Goal: Task Accomplishment & Management: Use online tool/utility

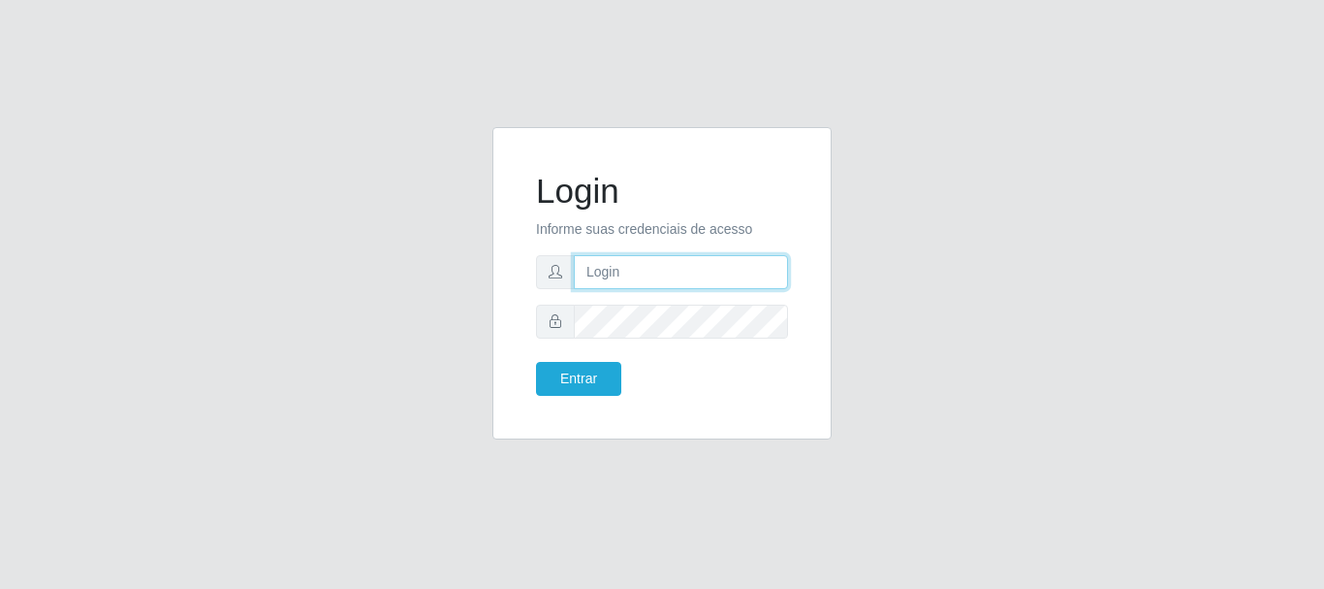
click at [598, 280] on input "text" at bounding box center [681, 272] width 214 height 34
type input "[EMAIL_ADDRESS][DOMAIN_NAME]"
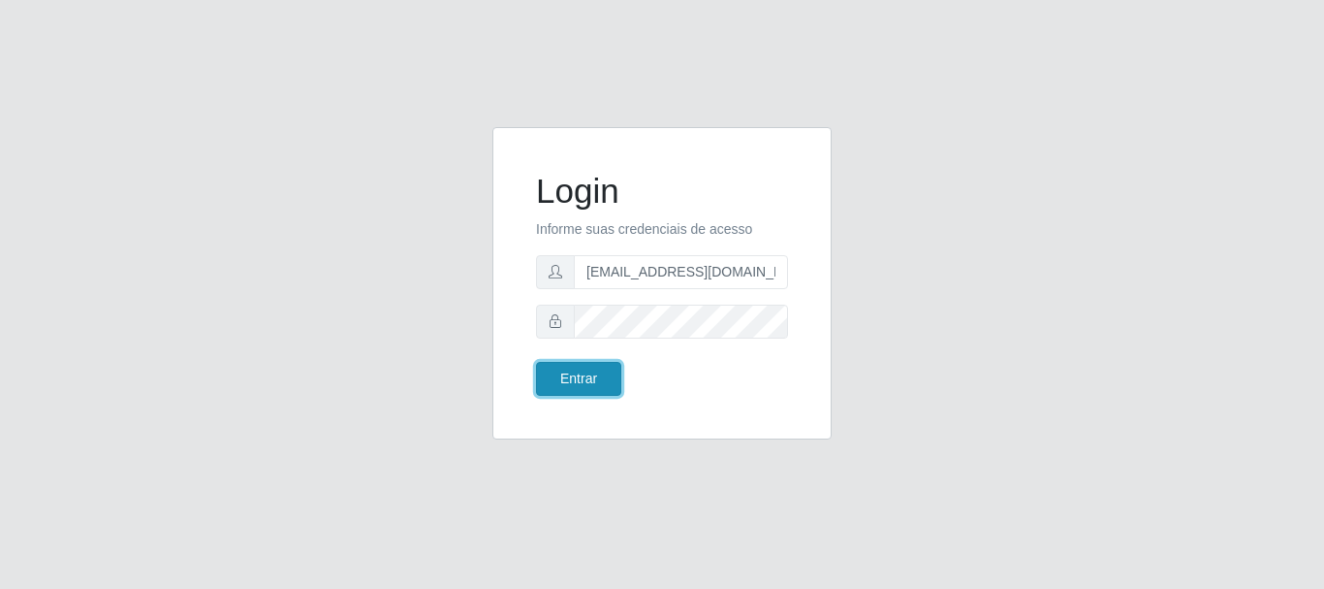
click at [567, 373] on button "Entrar" at bounding box center [578, 379] width 85 height 34
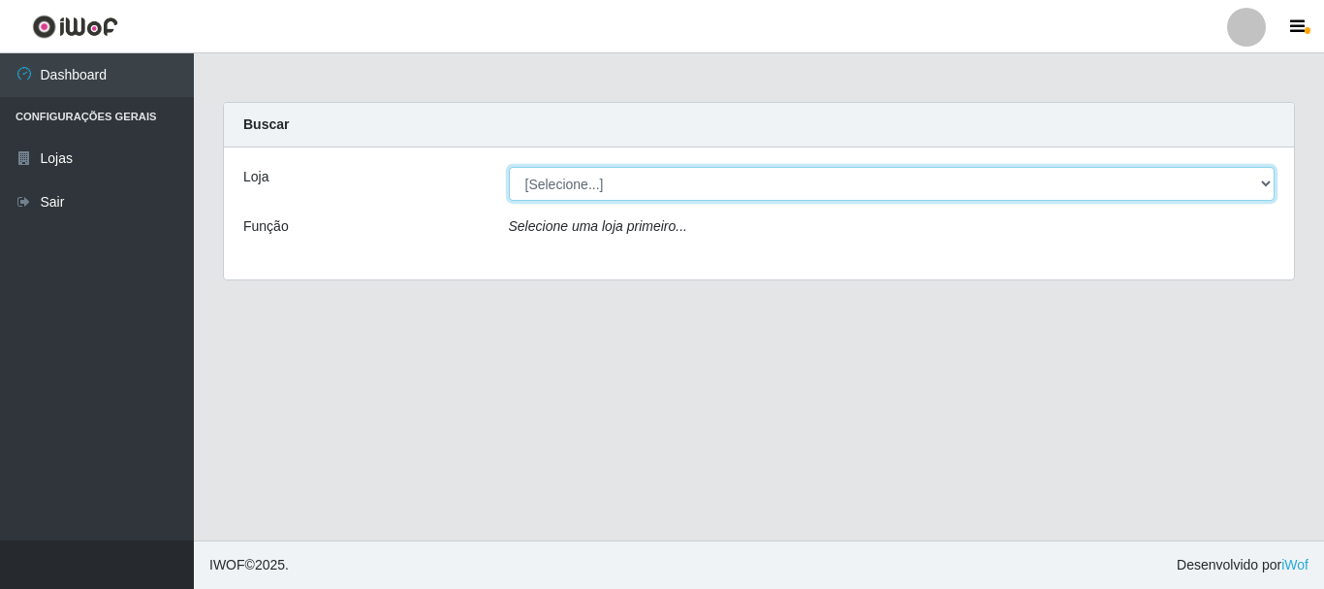
click at [1267, 182] on select "[Selecione...] SuperFácil Atacado - Rodoviária" at bounding box center [892, 184] width 767 height 34
select select "400"
click at [509, 167] on select "[Selecione...] SuperFácil Atacado - Rodoviária" at bounding box center [892, 184] width 767 height 34
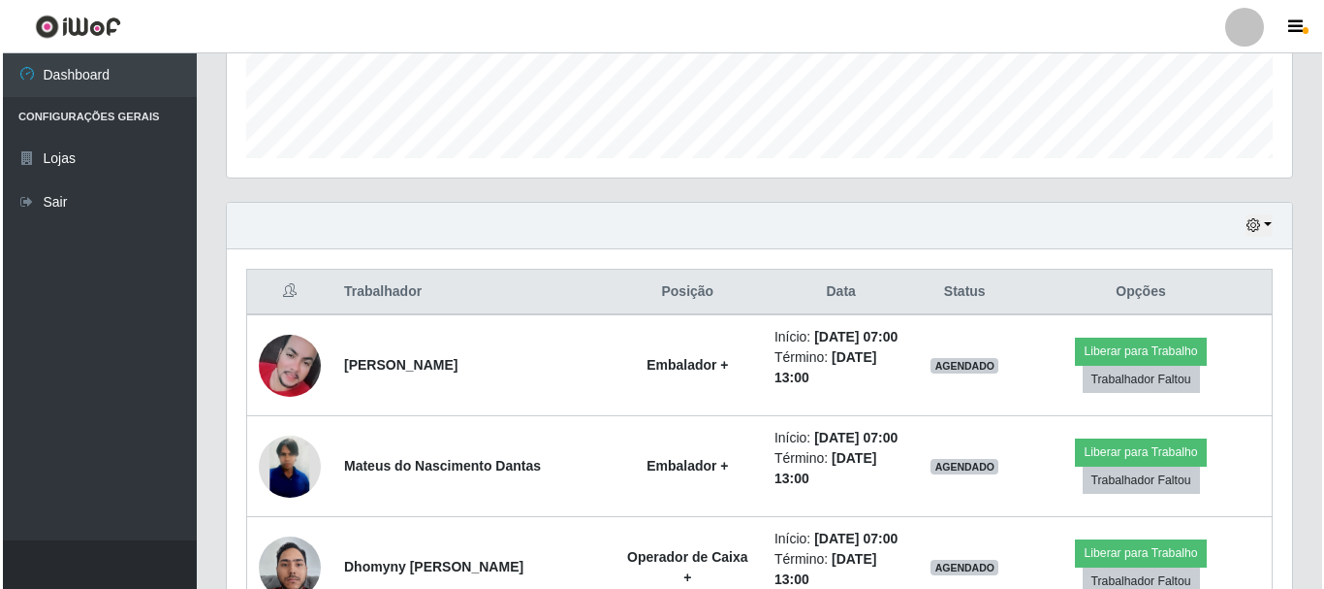
scroll to position [582, 0]
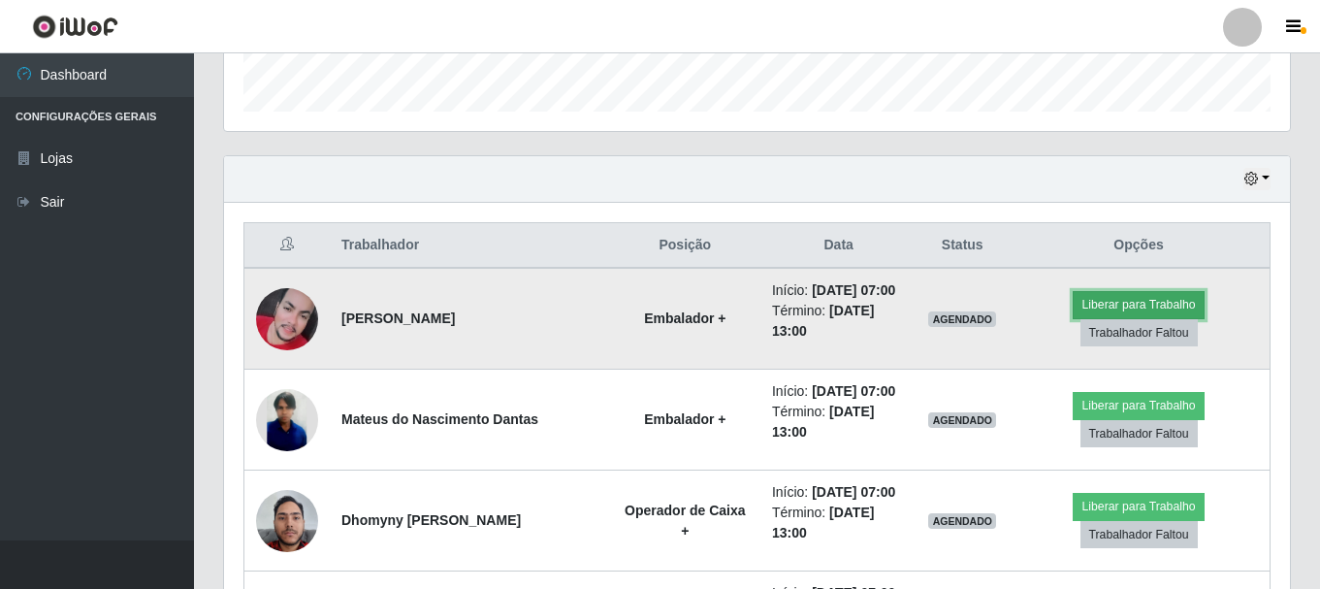
click at [1121, 305] on button "Liberar para Trabalho" at bounding box center [1137, 304] width 131 height 27
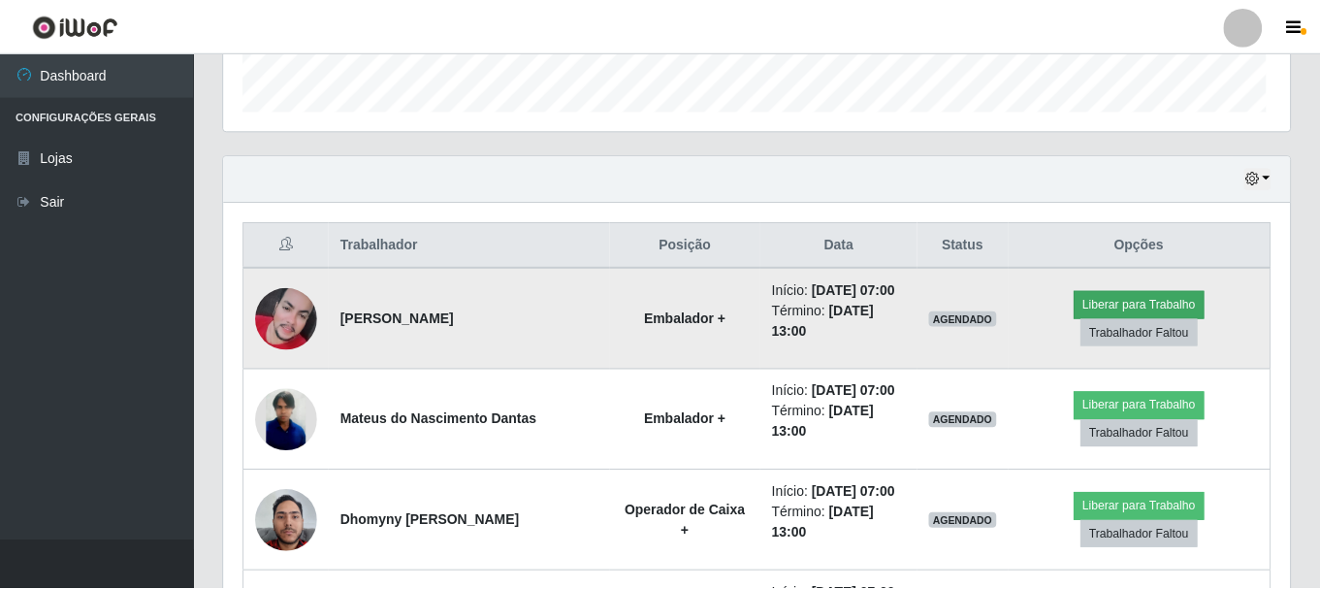
scroll to position [402, 1056]
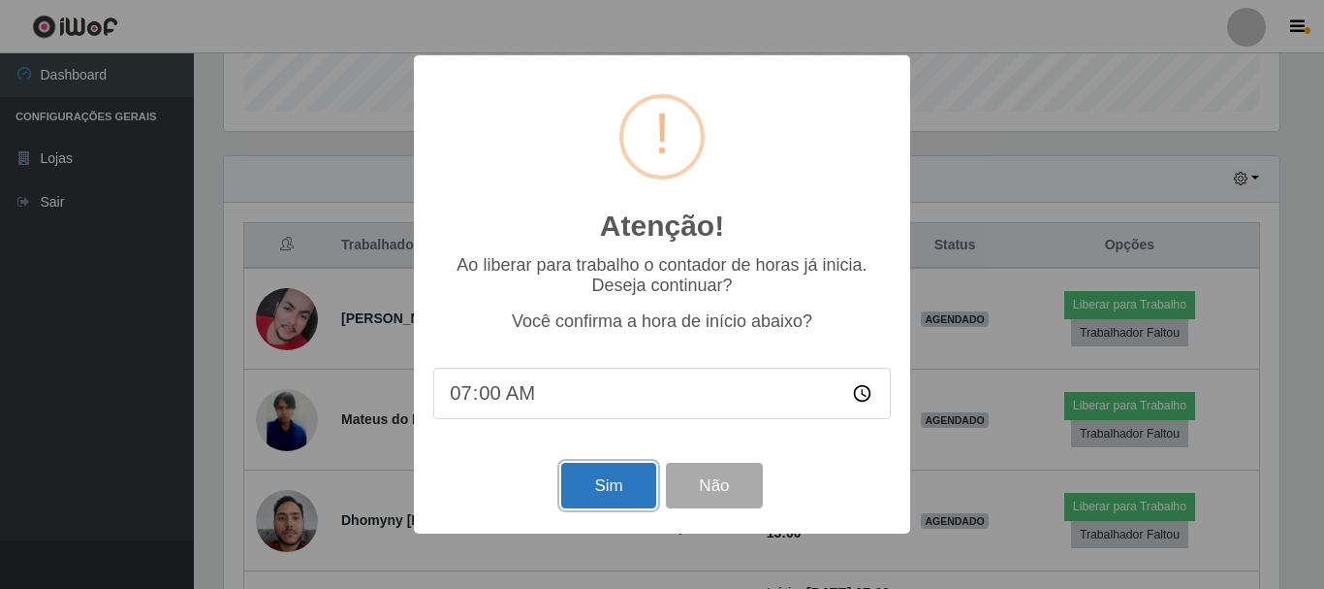
click at [621, 491] on button "Sim" at bounding box center [608, 485] width 94 height 46
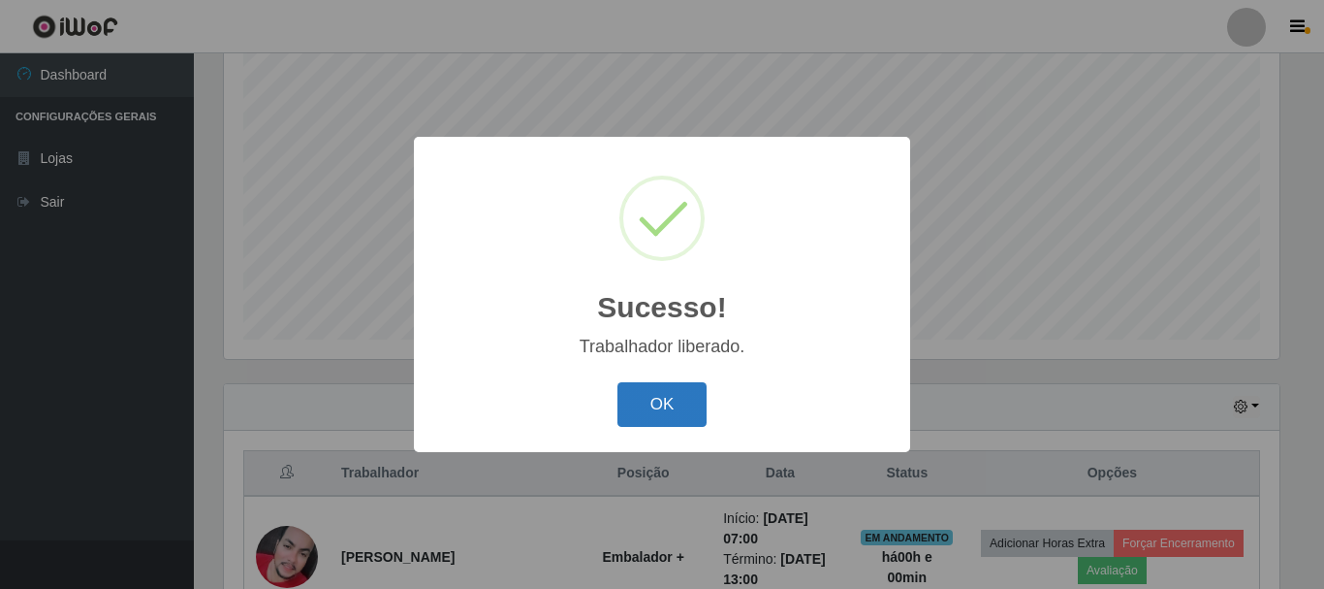
click at [643, 409] on button "OK" at bounding box center [663, 405] width 90 height 46
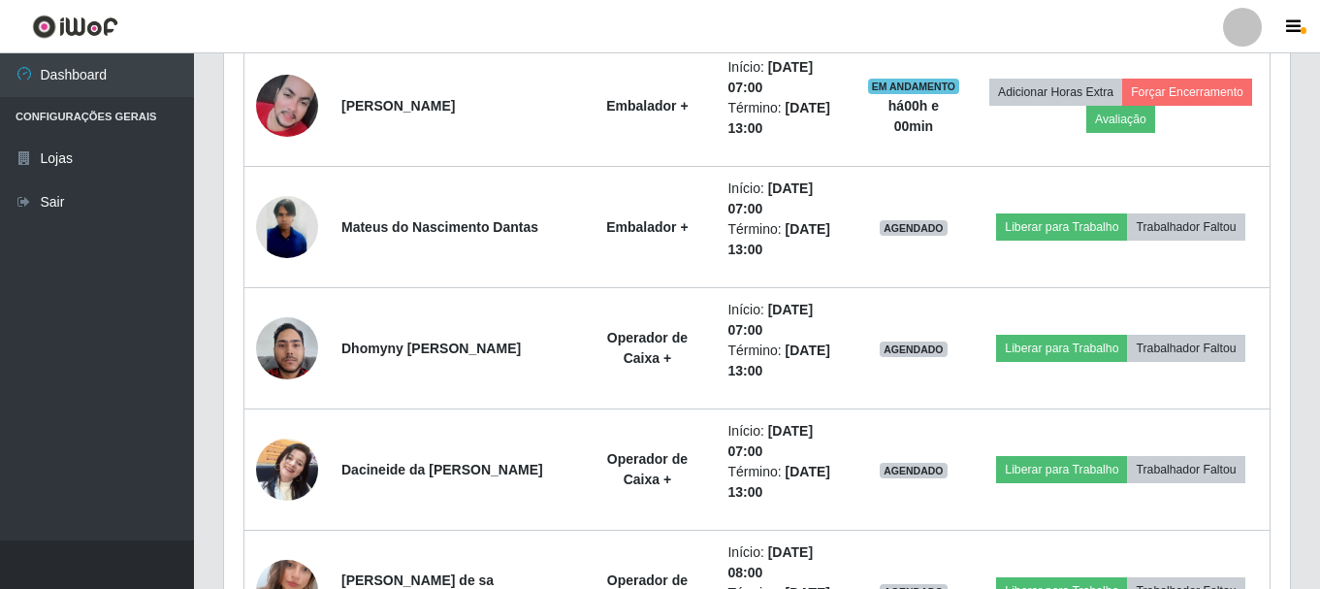
scroll to position [839, 0]
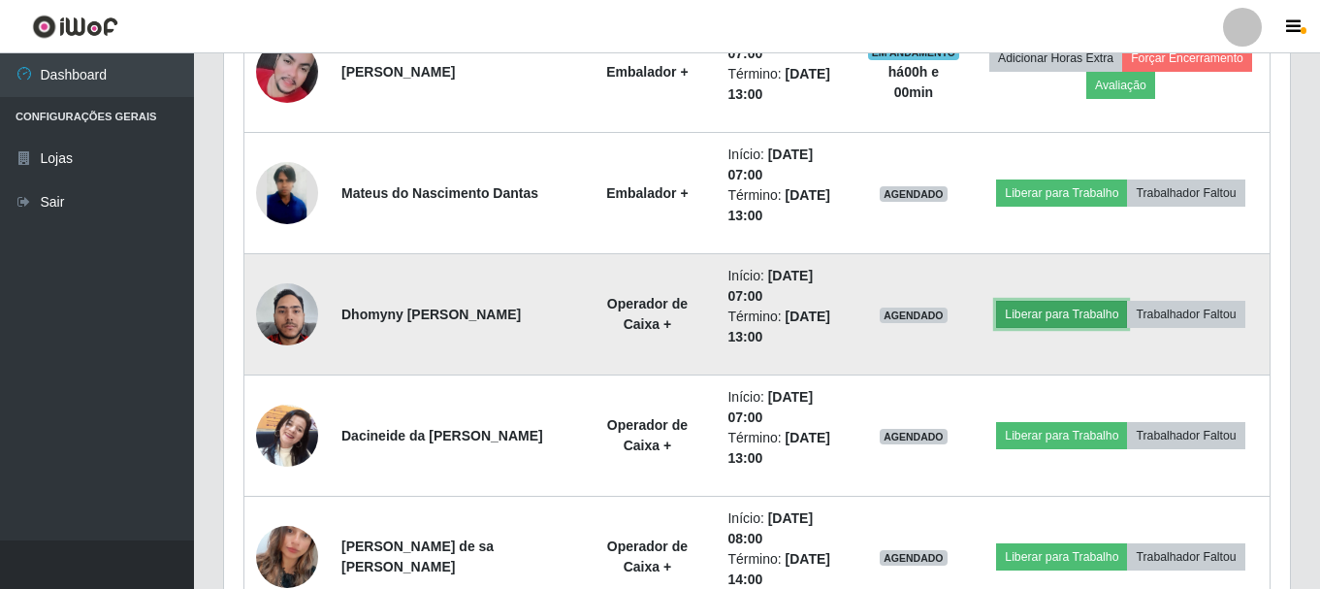
click at [1065, 317] on button "Liberar para Trabalho" at bounding box center [1061, 314] width 131 height 27
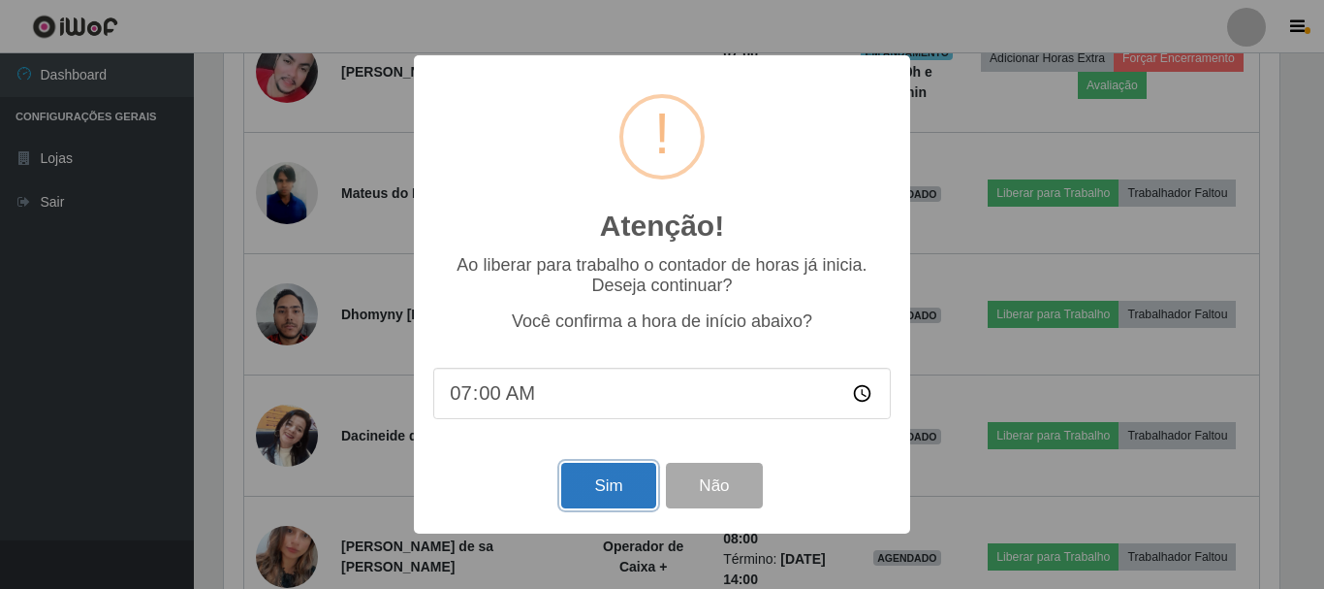
click at [595, 494] on button "Sim" at bounding box center [608, 485] width 94 height 46
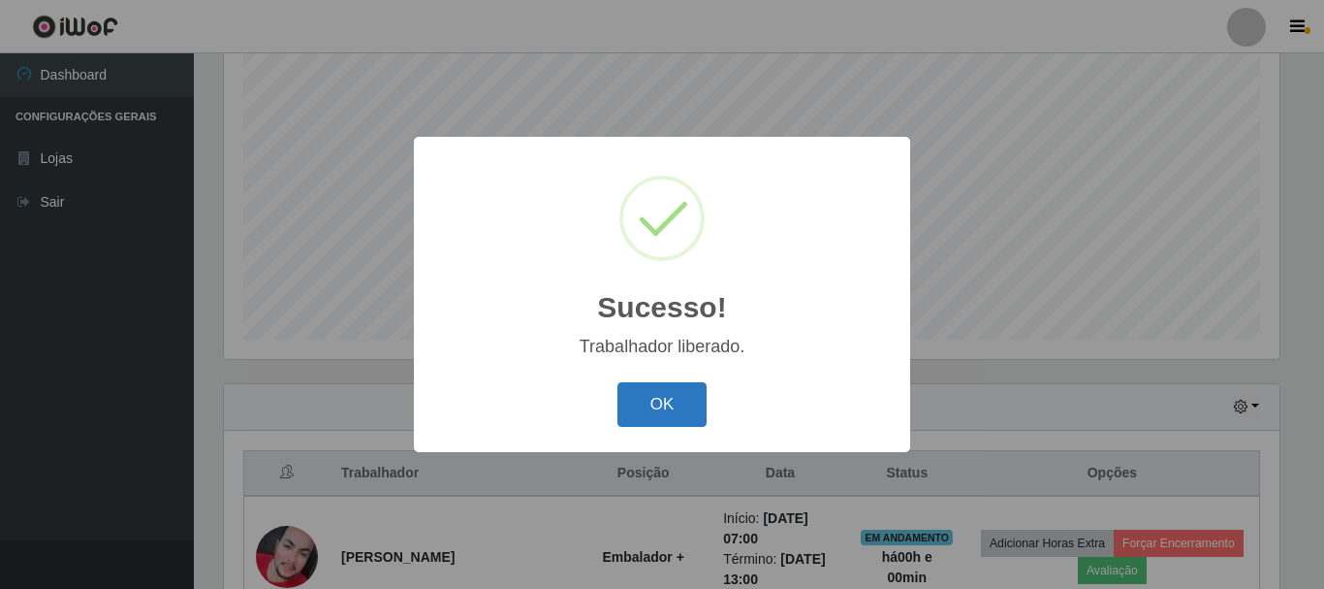
click at [648, 407] on button "OK" at bounding box center [663, 405] width 90 height 46
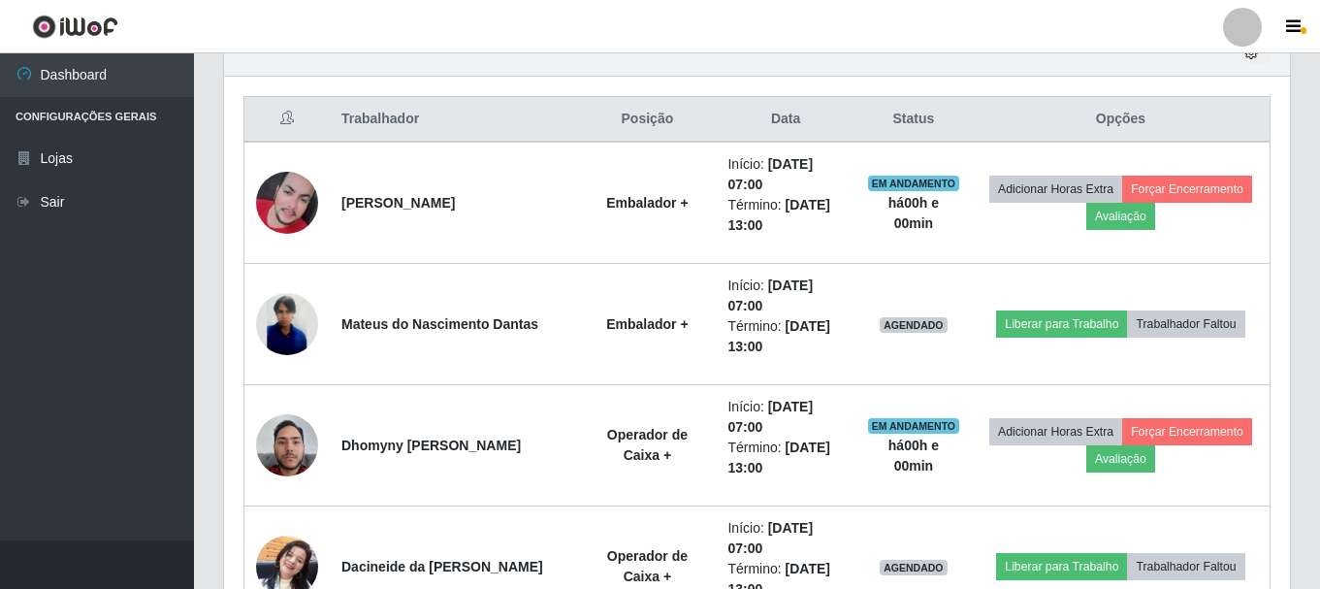
scroll to position [742, 0]
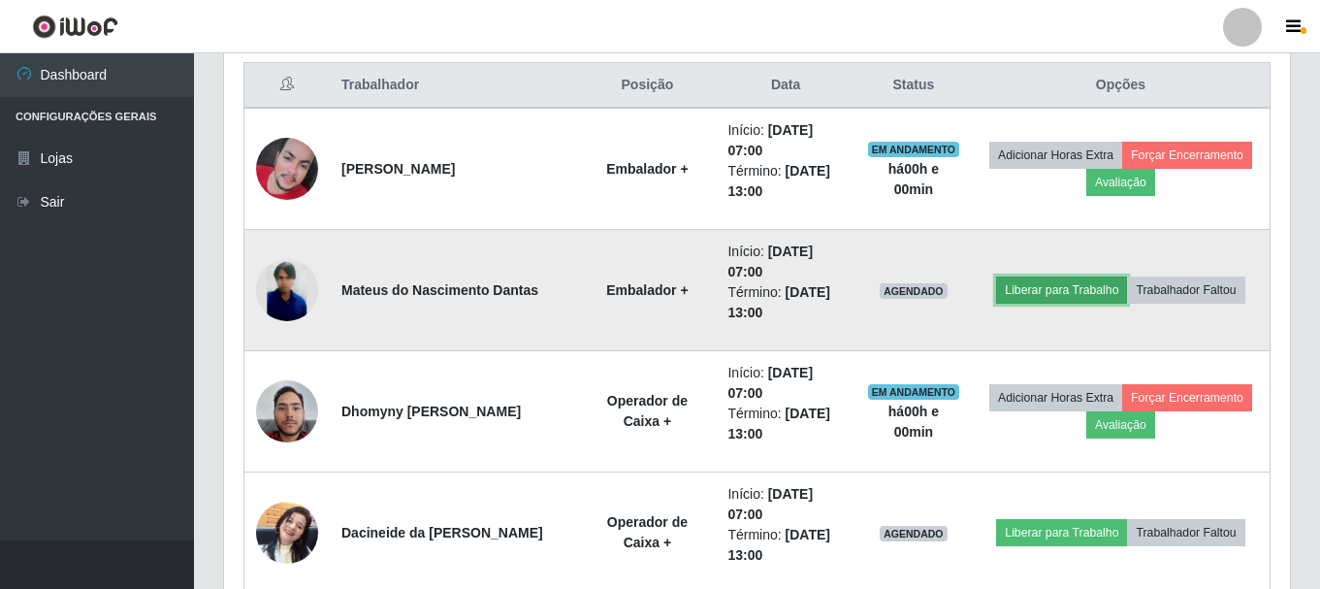
click at [1030, 289] on button "Liberar para Trabalho" at bounding box center [1061, 289] width 131 height 27
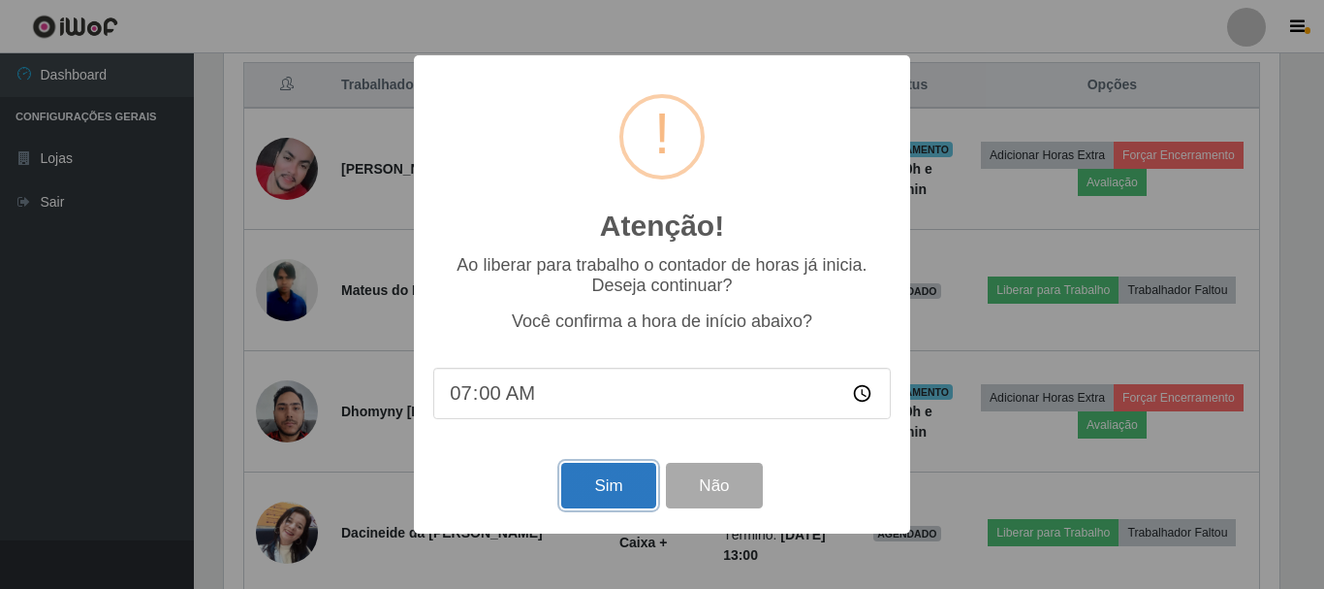
click at [589, 482] on button "Sim" at bounding box center [608, 485] width 94 height 46
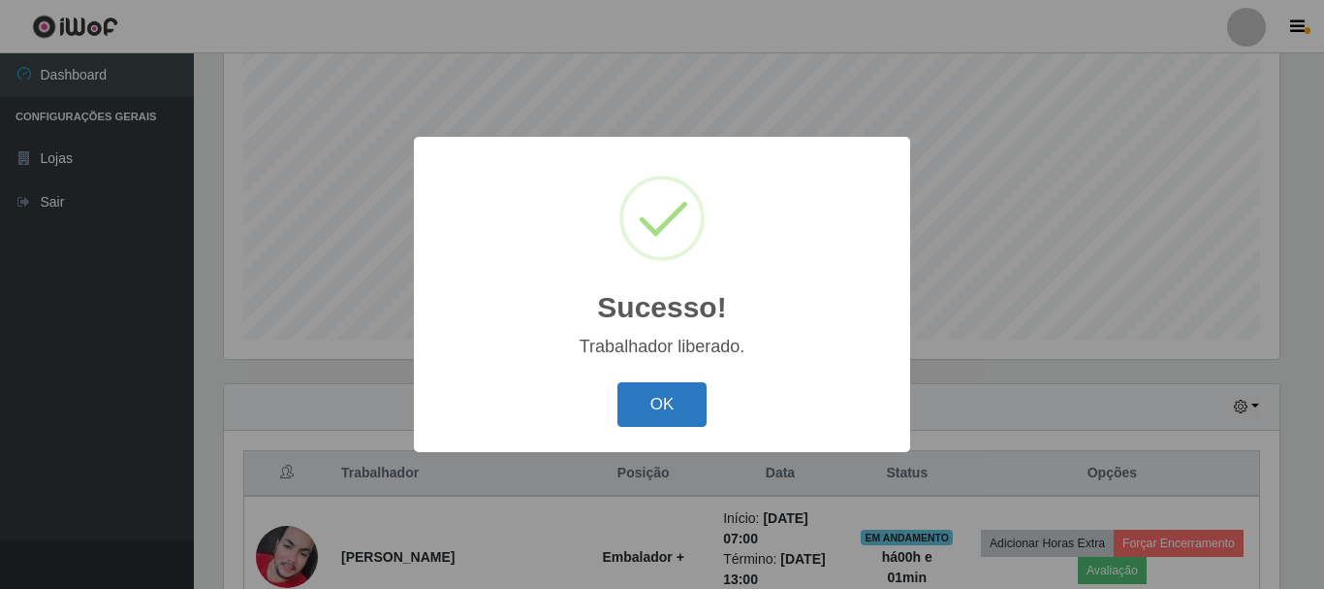
click at [643, 413] on button "OK" at bounding box center [663, 405] width 90 height 46
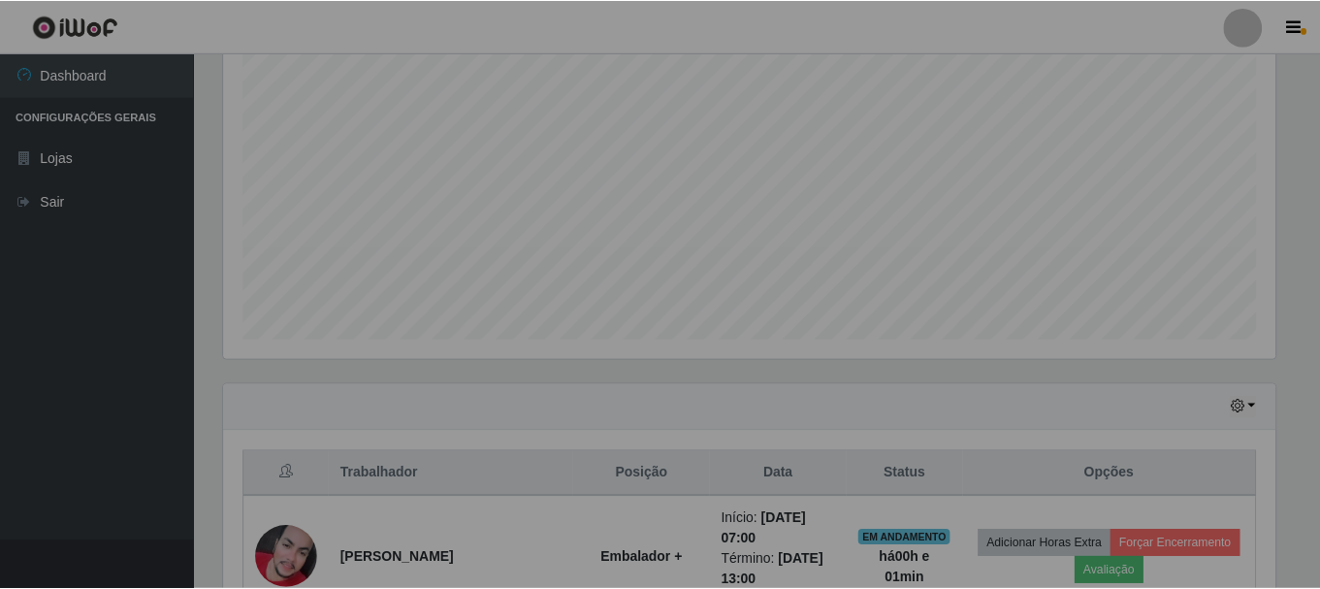
scroll to position [0, 0]
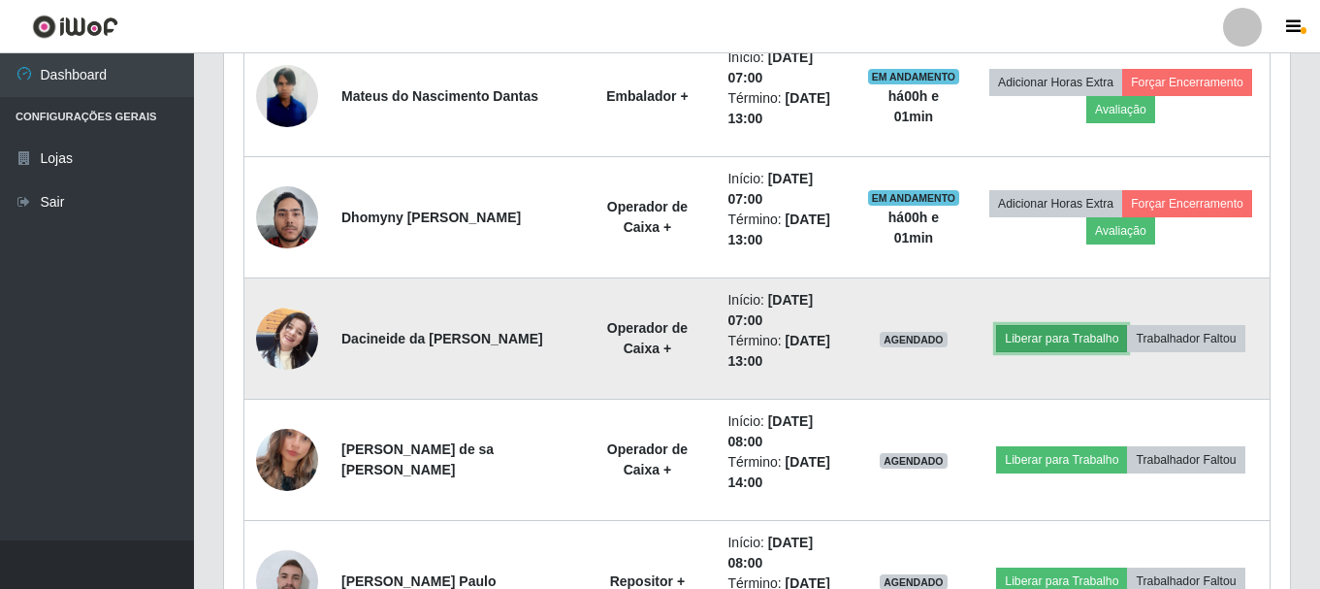
click at [1032, 336] on button "Liberar para Trabalho" at bounding box center [1061, 338] width 131 height 27
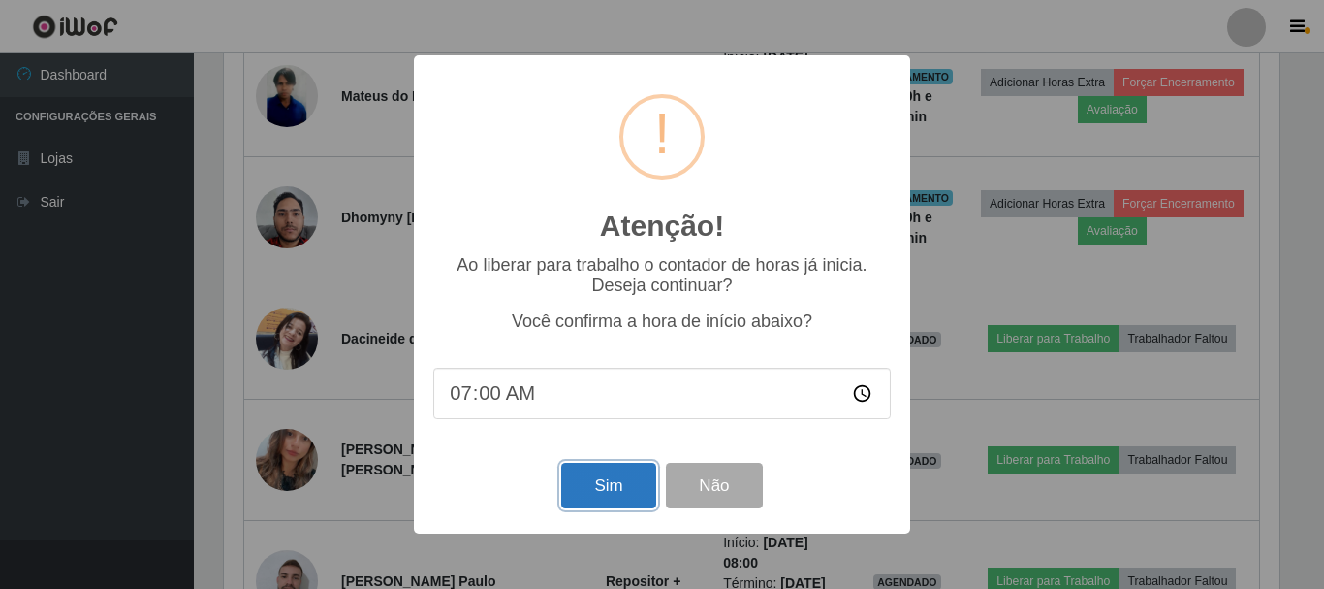
click at [592, 497] on button "Sim" at bounding box center [608, 485] width 94 height 46
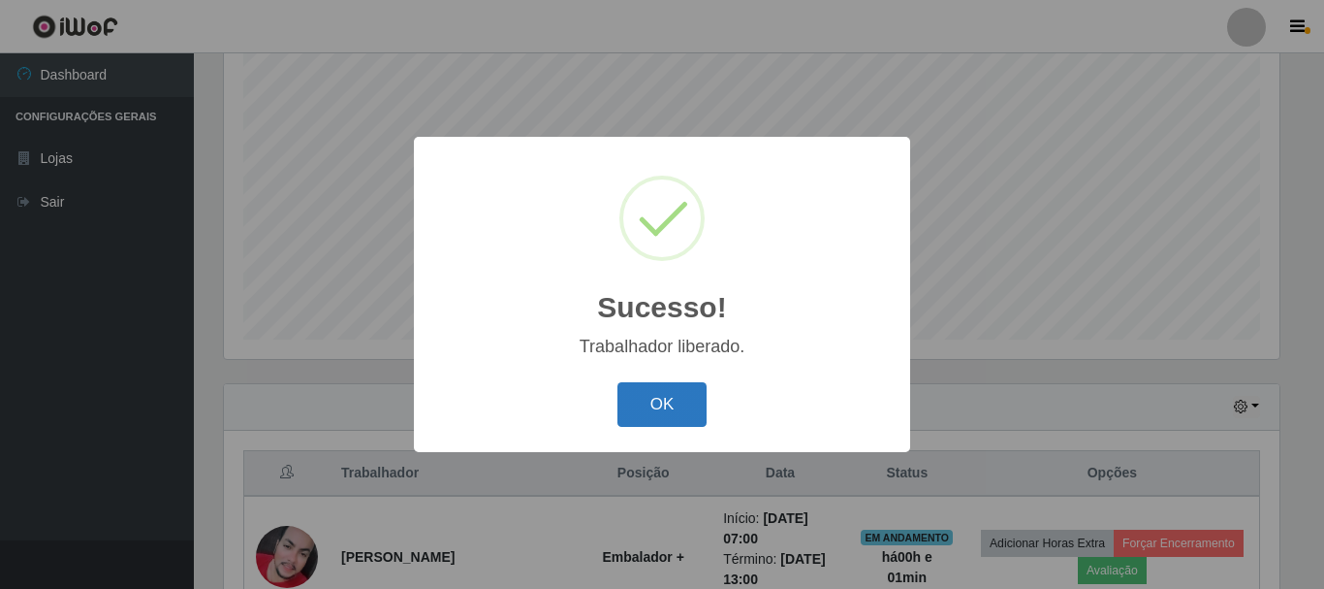
click at [653, 401] on button "OK" at bounding box center [663, 405] width 90 height 46
